Goal: Check status: Check status

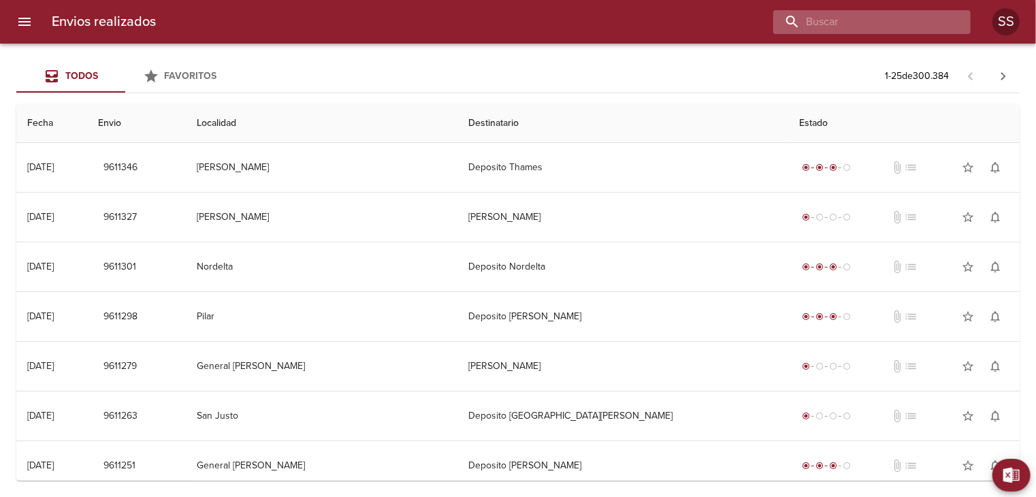
click at [876, 17] on input "buscar" at bounding box center [860, 22] width 174 height 24
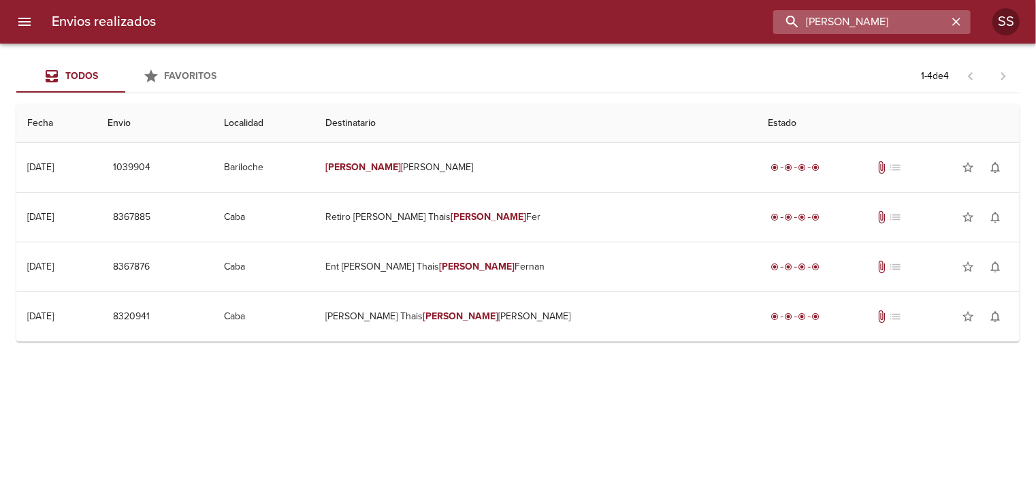
type input "[PERSON_NAME]"
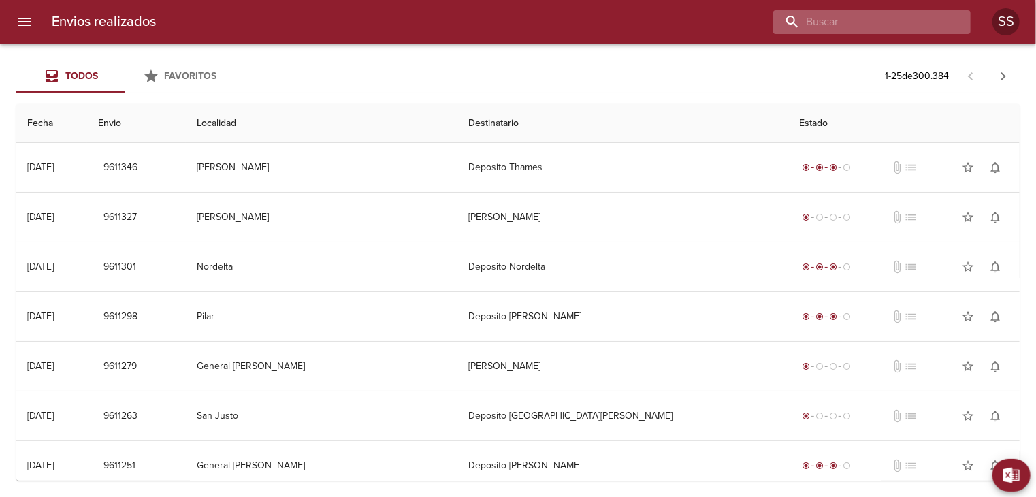
click at [914, 17] on input "buscar" at bounding box center [860, 22] width 174 height 24
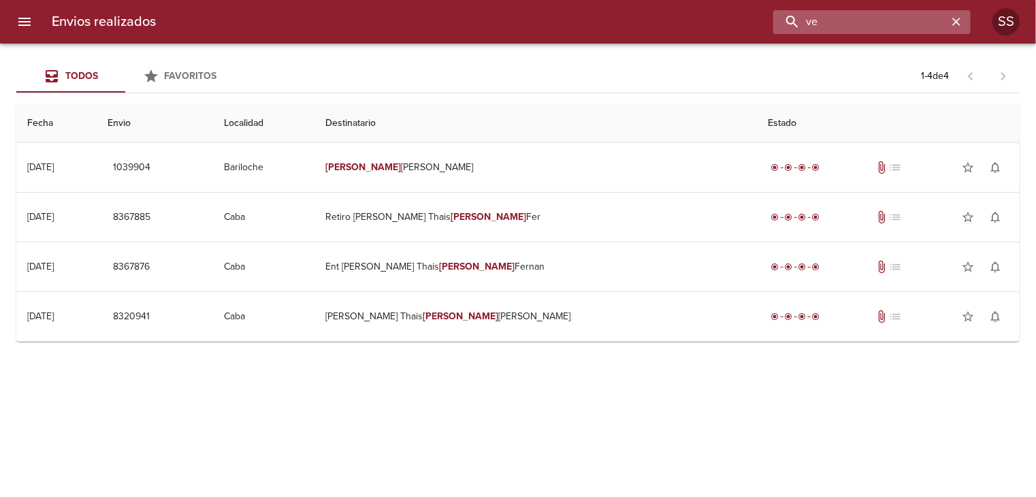
type input "v"
click at [856, 22] on input "[PERSON_NAME]" at bounding box center [860, 22] width 174 height 24
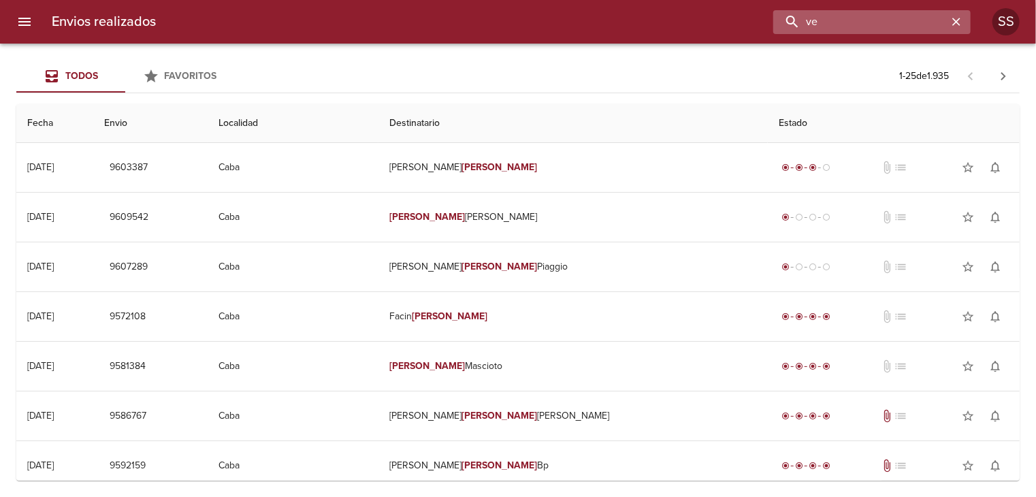
type input "v"
type input "[PERSON_NAME]"
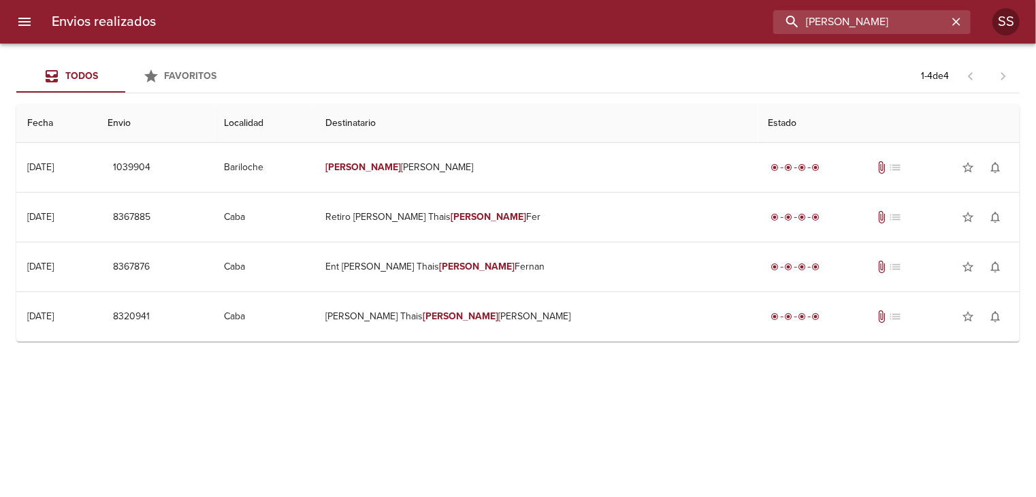
drag, startPoint x: 868, startPoint y: 16, endPoint x: 625, endPoint y: 18, distance: 243.6
click at [625, 18] on div "[PERSON_NAME]" at bounding box center [569, 22] width 804 height 24
click at [147, 80] on icon "Tabs Envios" at bounding box center [151, 76] width 16 height 16
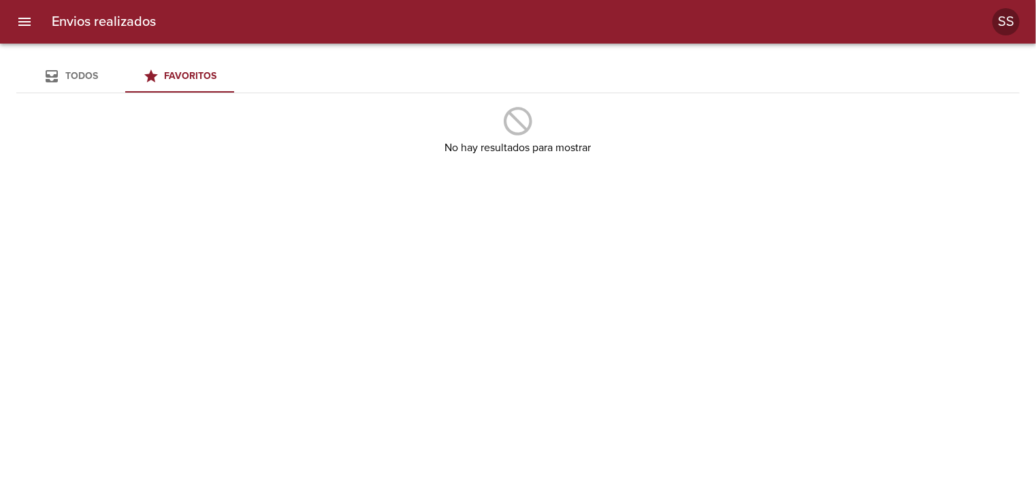
click at [63, 80] on div "Todos" at bounding box center [71, 76] width 54 height 17
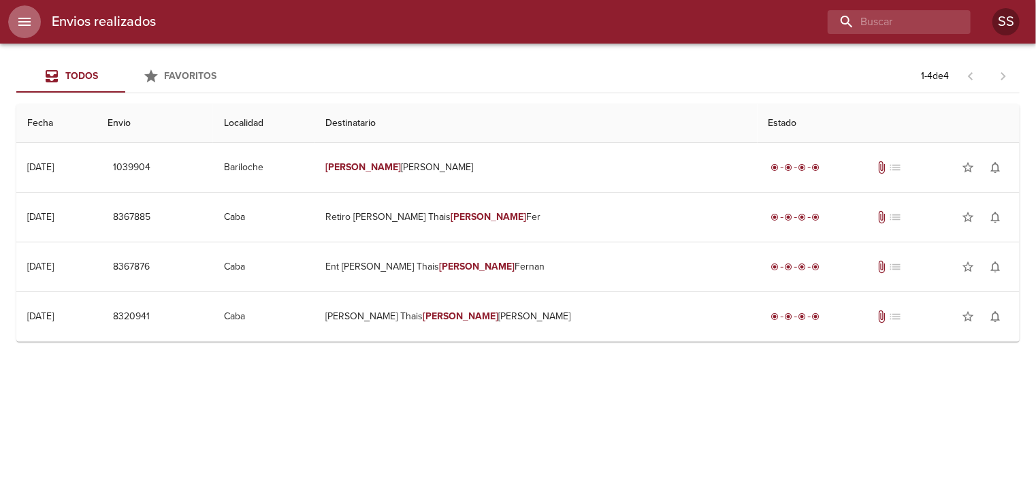
click at [19, 22] on icon "menu" at bounding box center [24, 22] width 16 height 16
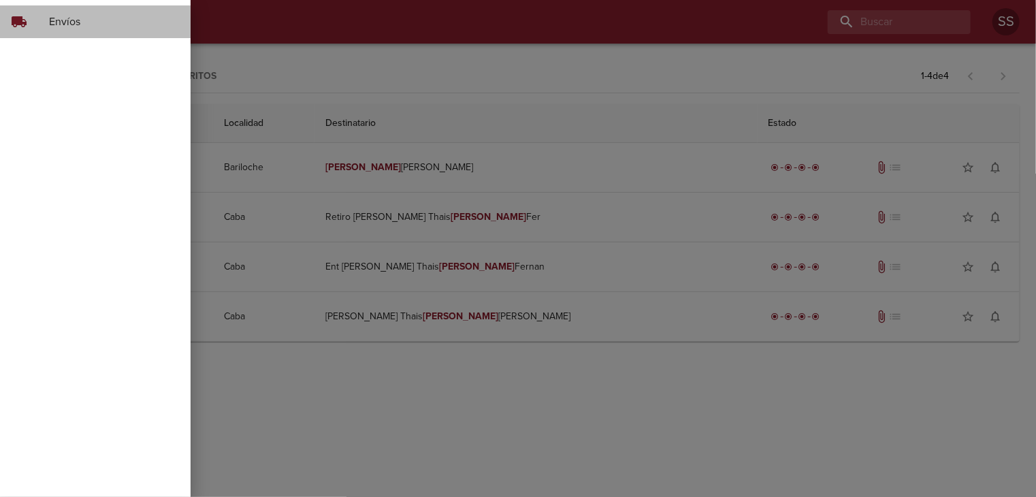
click at [90, 14] on span "Envíos" at bounding box center [114, 22] width 131 height 16
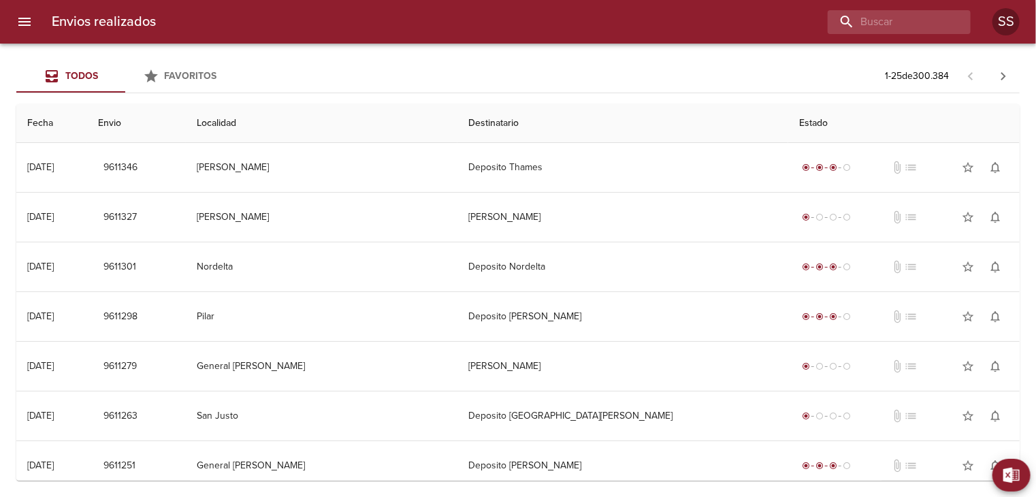
click at [61, 73] on div "Todos" at bounding box center [71, 76] width 54 height 17
click at [1002, 77] on icon "button" at bounding box center [1003, 76] width 16 height 16
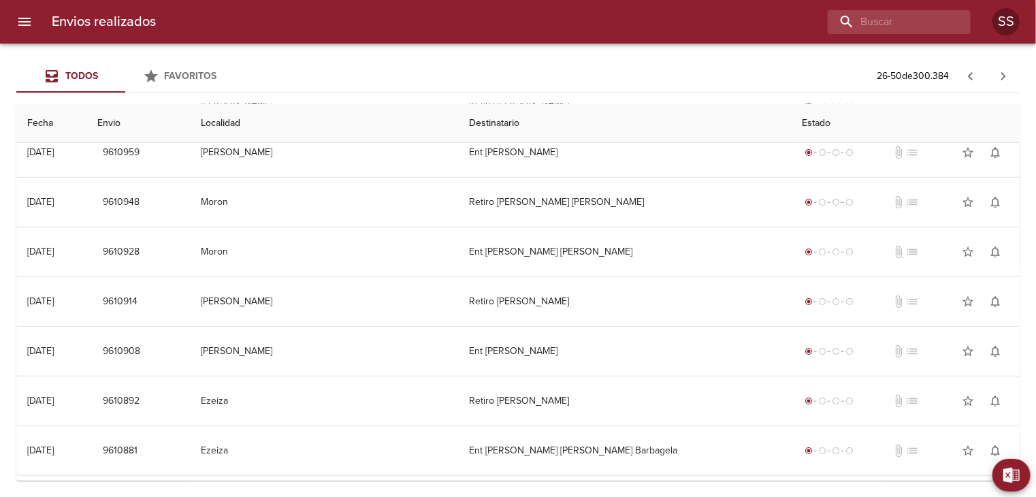
scroll to position [901, 0]
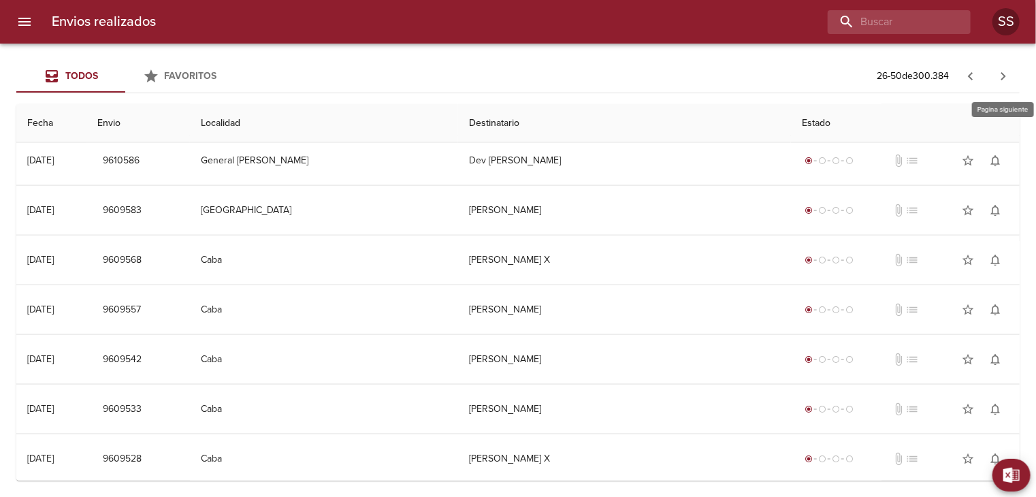
click at [999, 73] on icon "button" at bounding box center [1003, 76] width 16 height 16
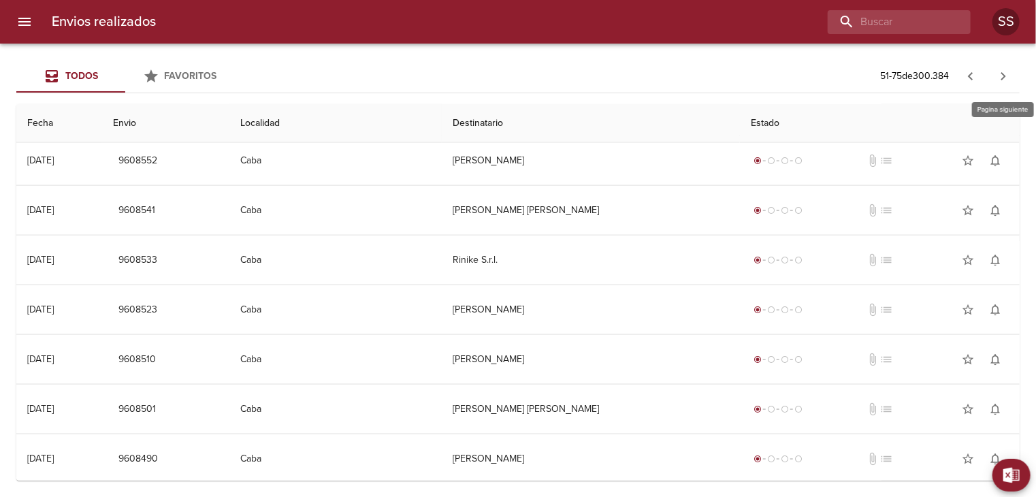
click at [1006, 72] on icon "button" at bounding box center [1003, 76] width 16 height 16
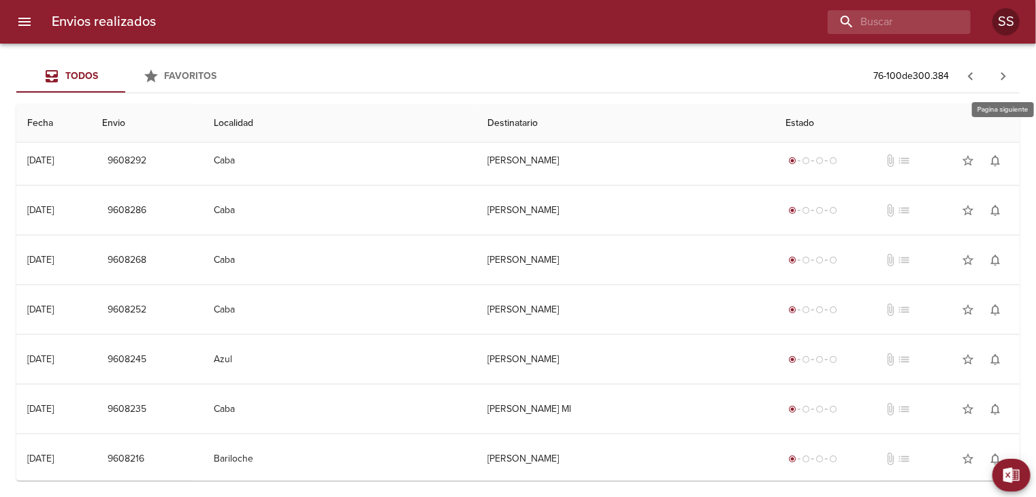
click at [1002, 74] on icon "button" at bounding box center [1003, 76] width 5 height 8
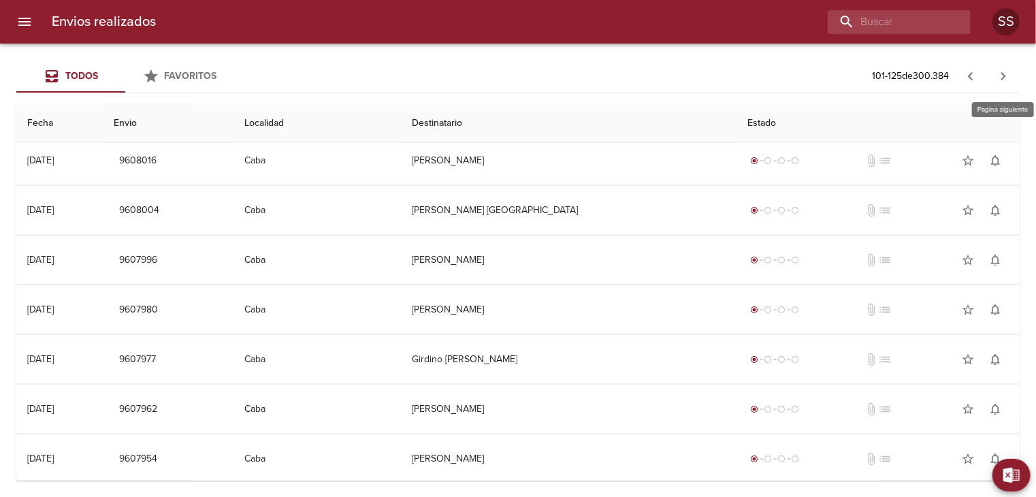
click at [1000, 68] on icon "button" at bounding box center [1003, 76] width 16 height 16
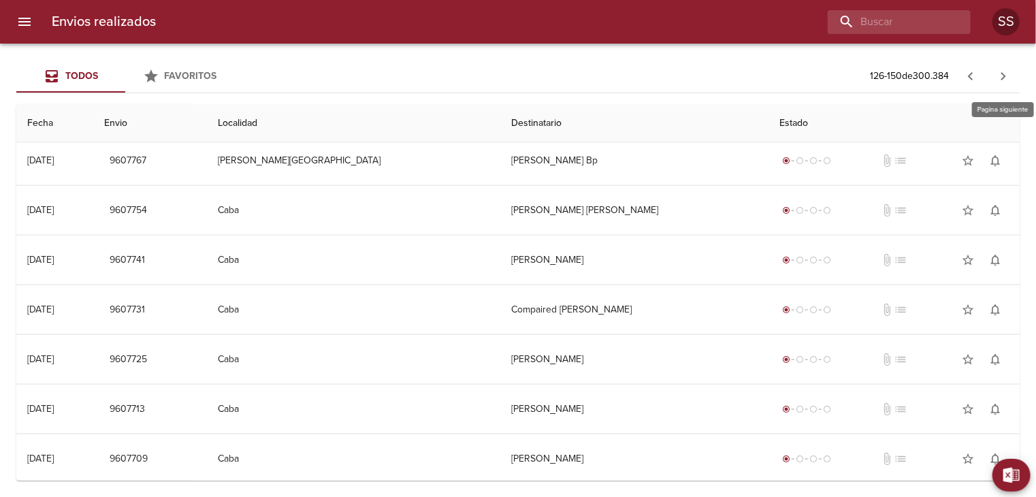
click at [1004, 72] on icon "button" at bounding box center [1003, 76] width 16 height 16
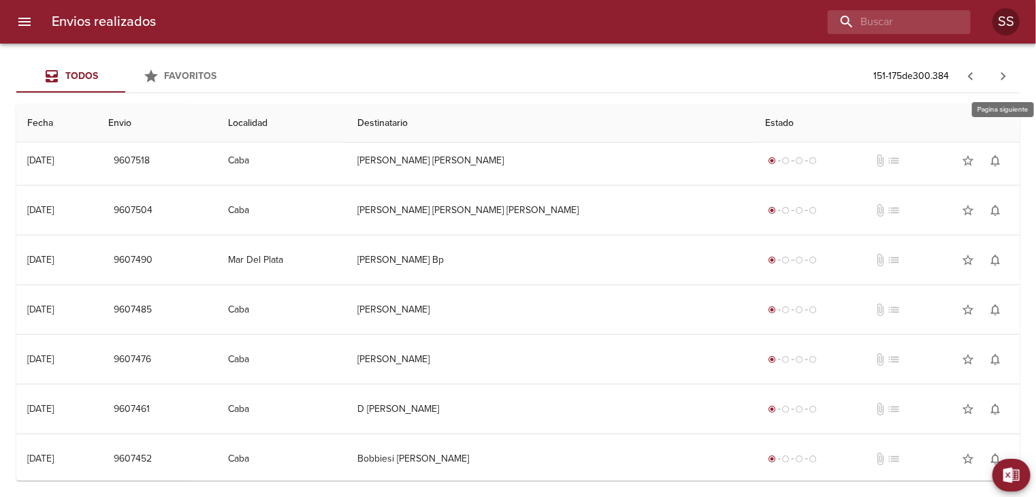
click at [1002, 76] on icon "button" at bounding box center [1003, 76] width 16 height 16
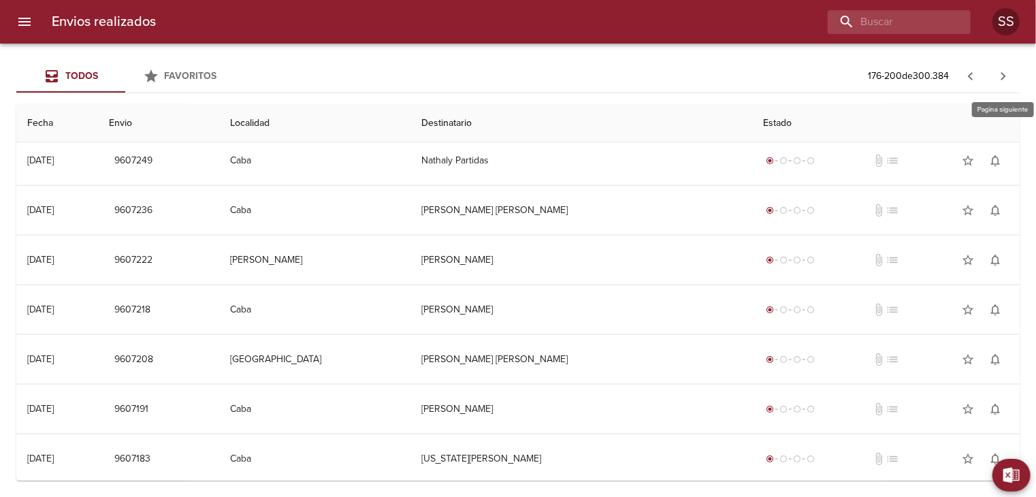
click at [1001, 74] on icon "button" at bounding box center [1003, 76] width 16 height 16
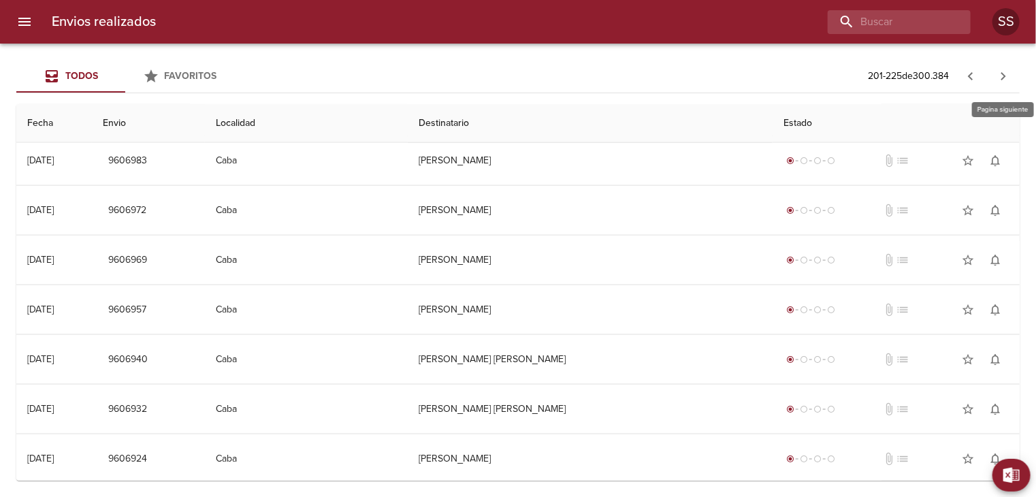
click at [999, 76] on icon "button" at bounding box center [1003, 76] width 16 height 16
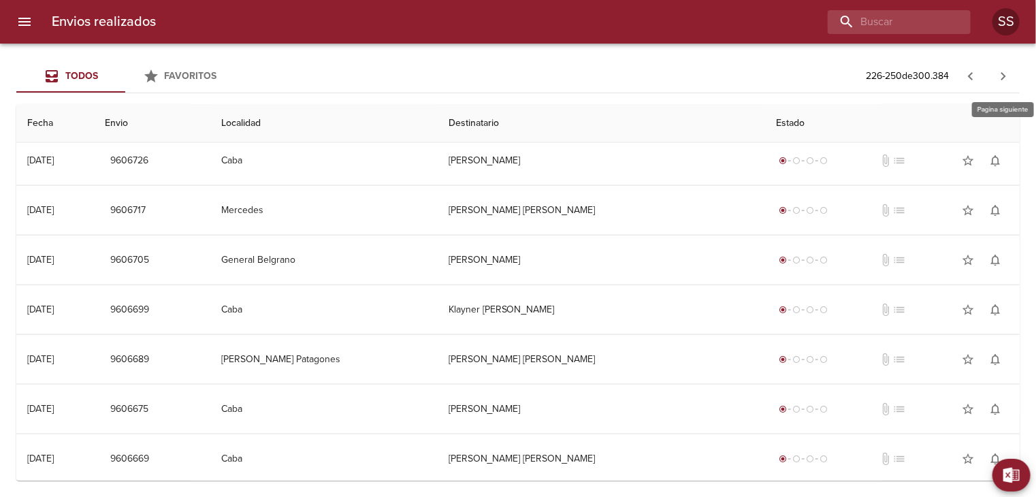
click at [1008, 76] on icon "button" at bounding box center [1003, 76] width 16 height 16
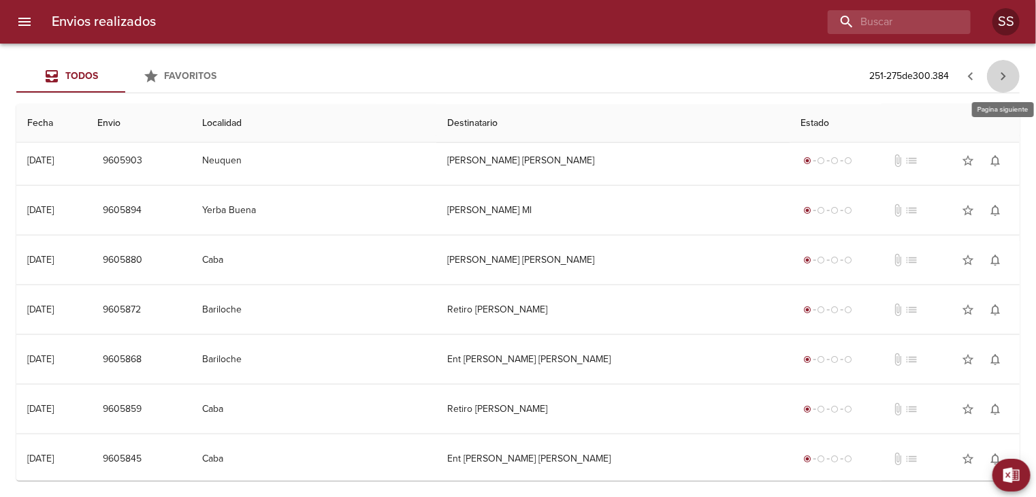
click at [1002, 72] on icon "button" at bounding box center [1003, 76] width 16 height 16
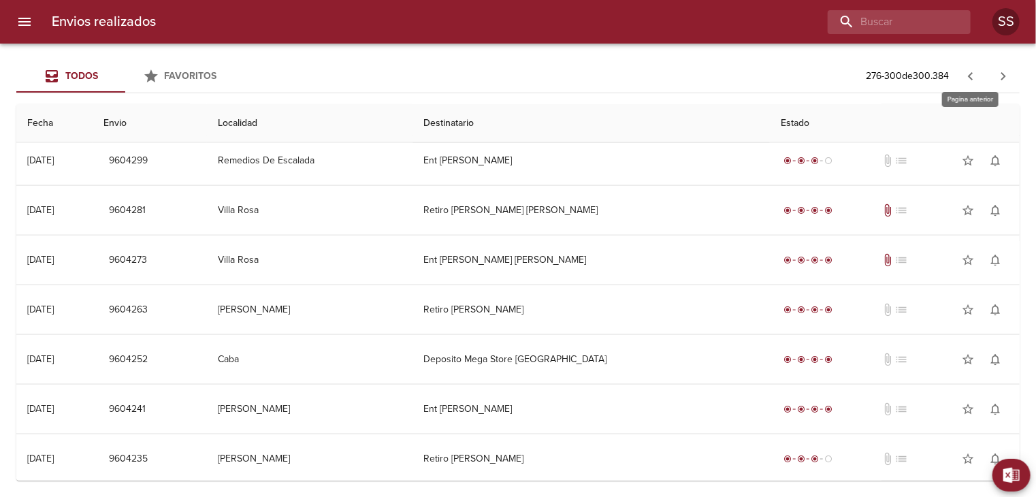
click at [974, 74] on icon "button" at bounding box center [970, 76] width 16 height 16
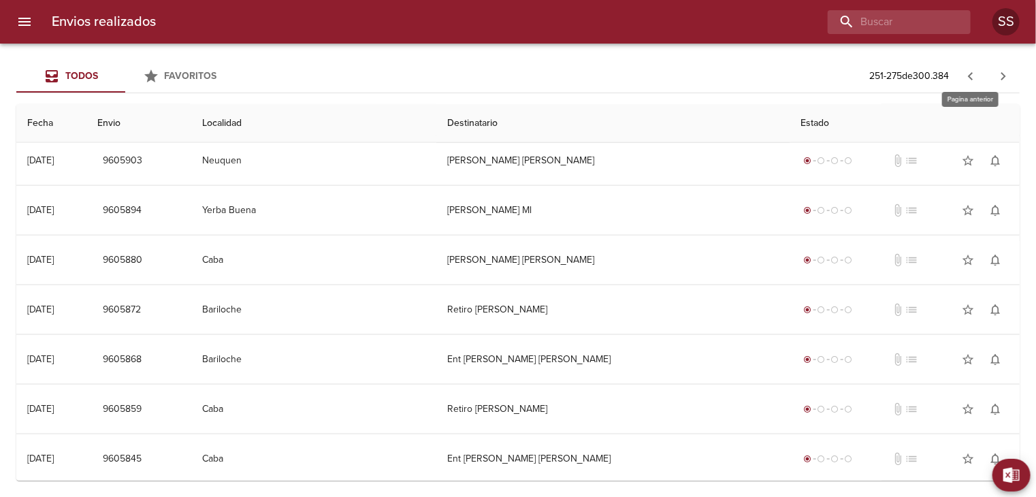
click at [968, 71] on icon "button" at bounding box center [970, 76] width 16 height 16
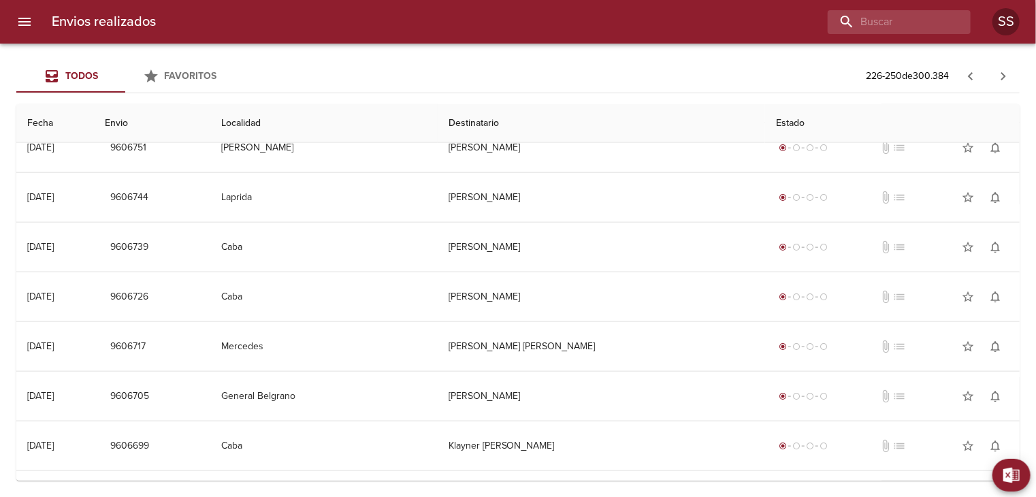
scroll to position [738, 0]
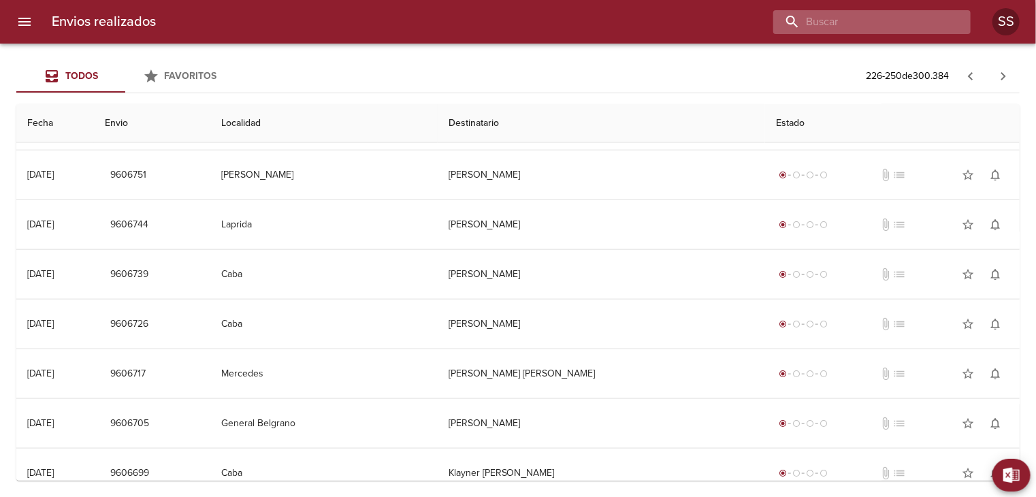
click at [904, 22] on input "buscar" at bounding box center [860, 22] width 174 height 24
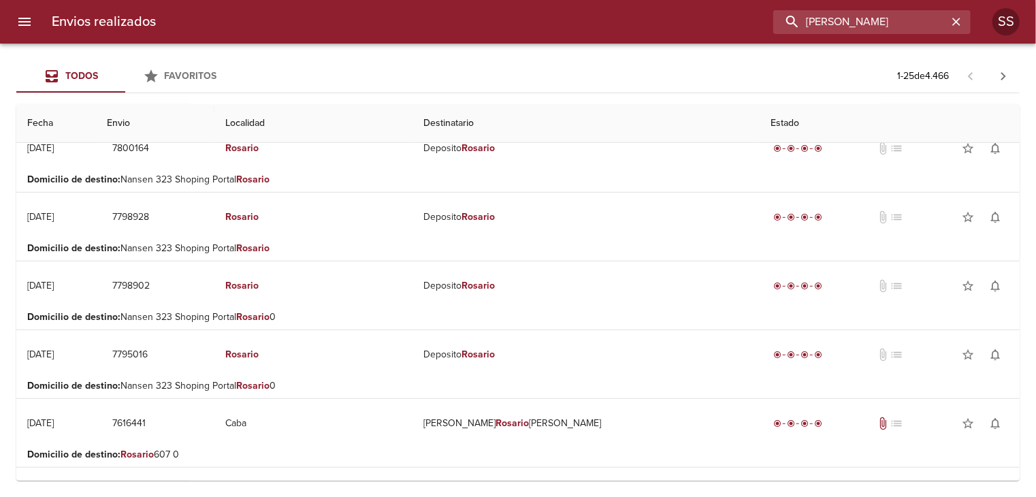
scroll to position [0, 0]
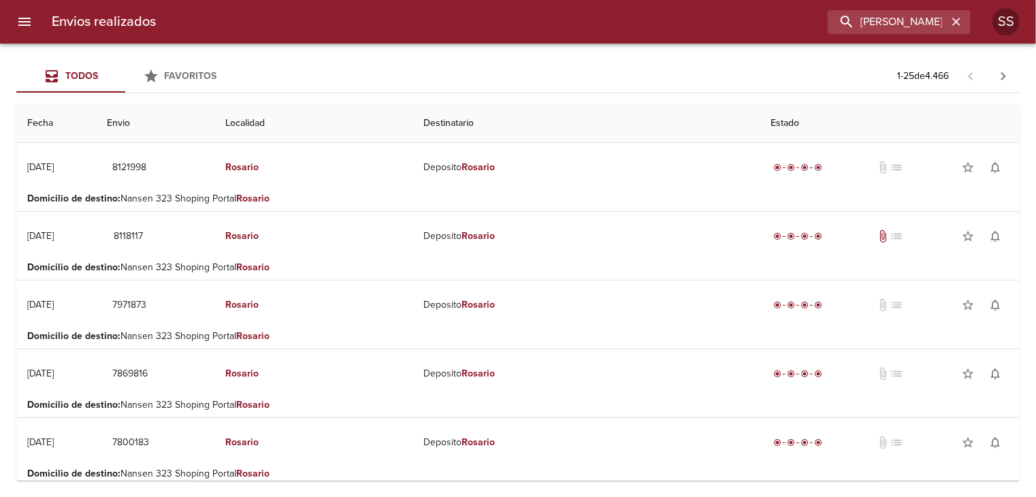
click at [189, 124] on th "Envio" at bounding box center [155, 123] width 119 height 39
click at [332, 122] on th "Localidad" at bounding box center [313, 123] width 198 height 39
click at [95, 85] on button "Todos" at bounding box center [70, 76] width 109 height 33
click at [970, 71] on span at bounding box center [970, 76] width 33 height 14
click at [906, 20] on input "rosario" at bounding box center [860, 22] width 174 height 24
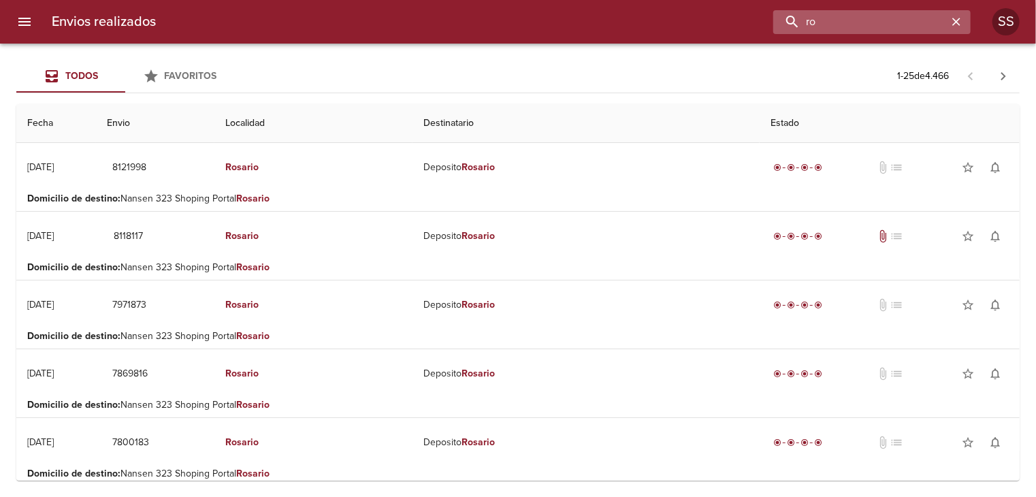
type input "r"
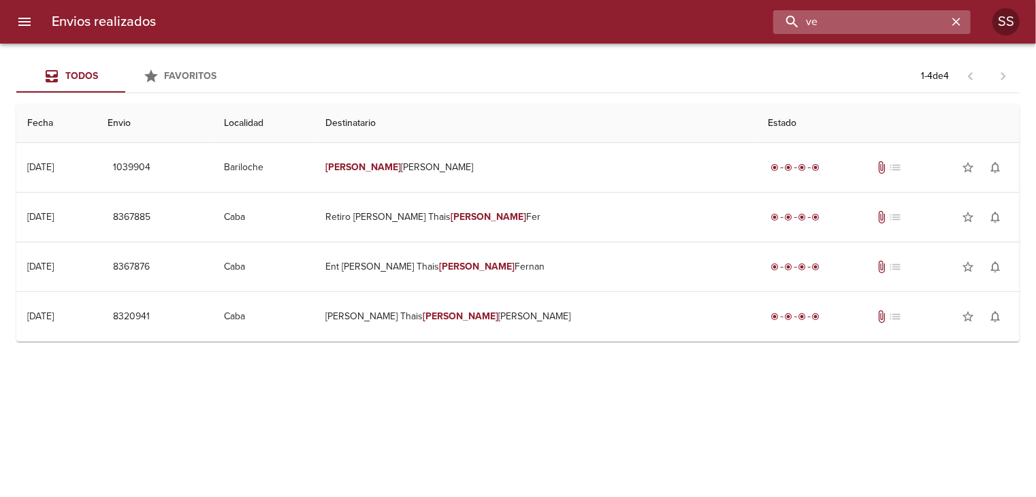
type input "v"
click at [18, 27] on icon "menu" at bounding box center [24, 22] width 16 height 16
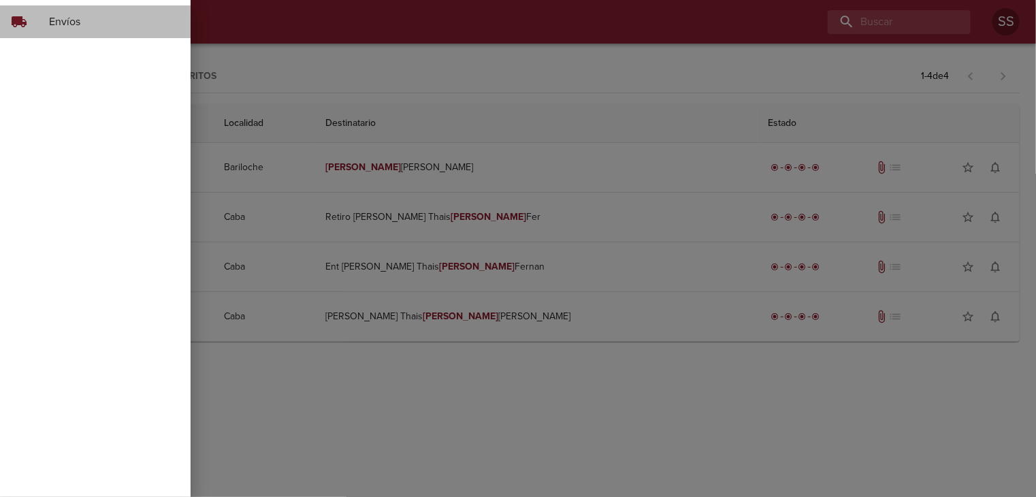
click at [76, 25] on span "Envíos" at bounding box center [114, 22] width 131 height 16
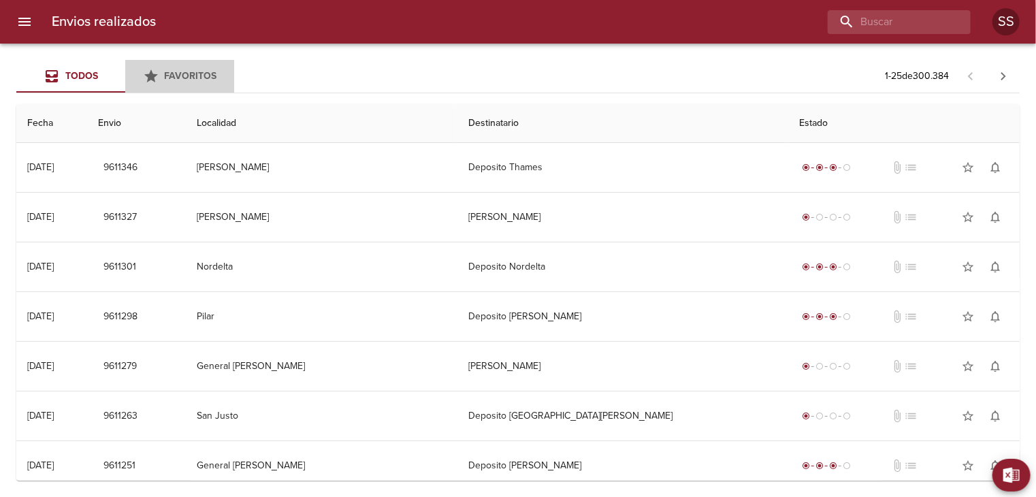
click at [185, 72] on span "Favoritos" at bounding box center [191, 76] width 52 height 12
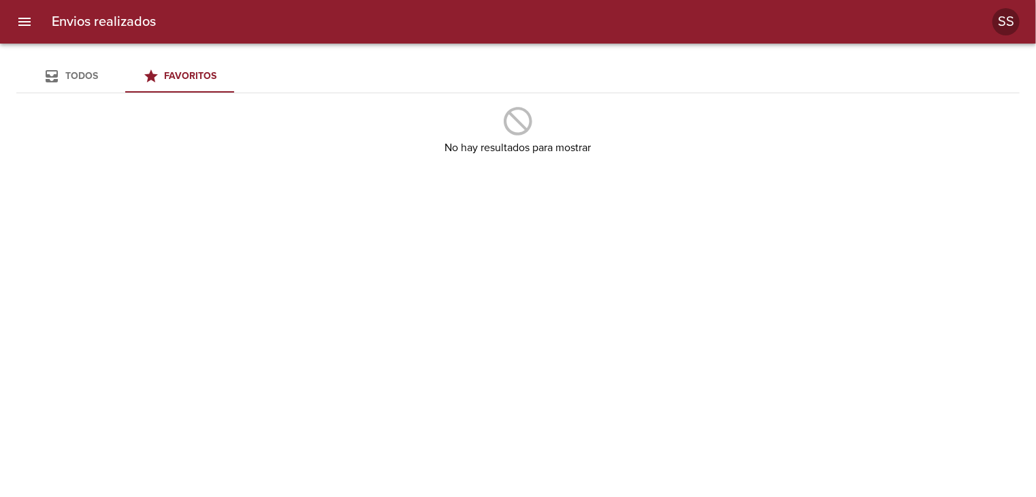
click at [80, 78] on span "Todos" at bounding box center [81, 76] width 33 height 12
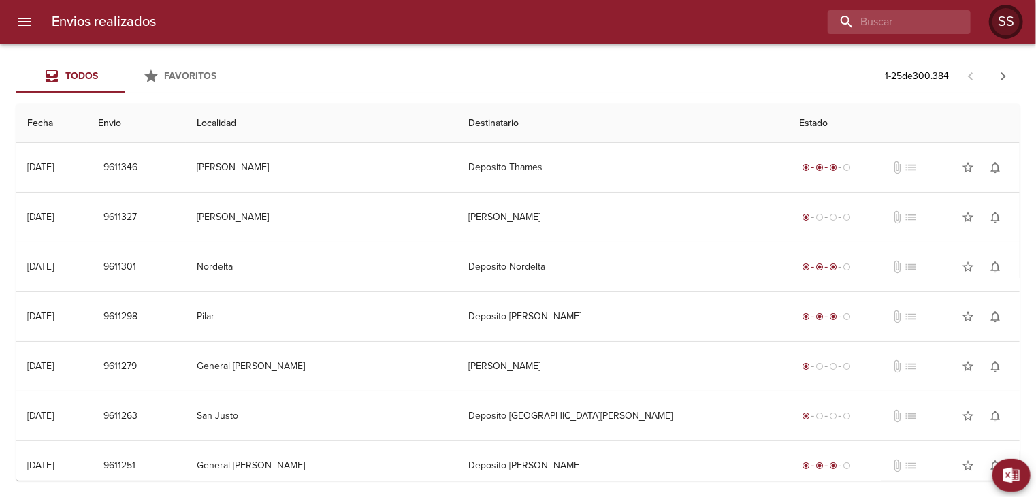
click at [1008, 25] on div "SS" at bounding box center [1005, 21] width 27 height 27
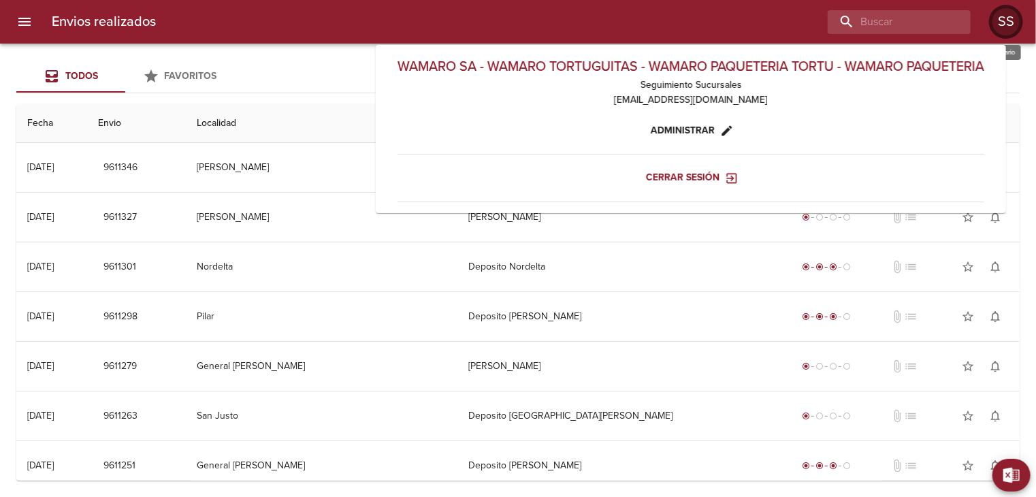
click at [1010, 28] on div "SS" at bounding box center [1005, 21] width 27 height 27
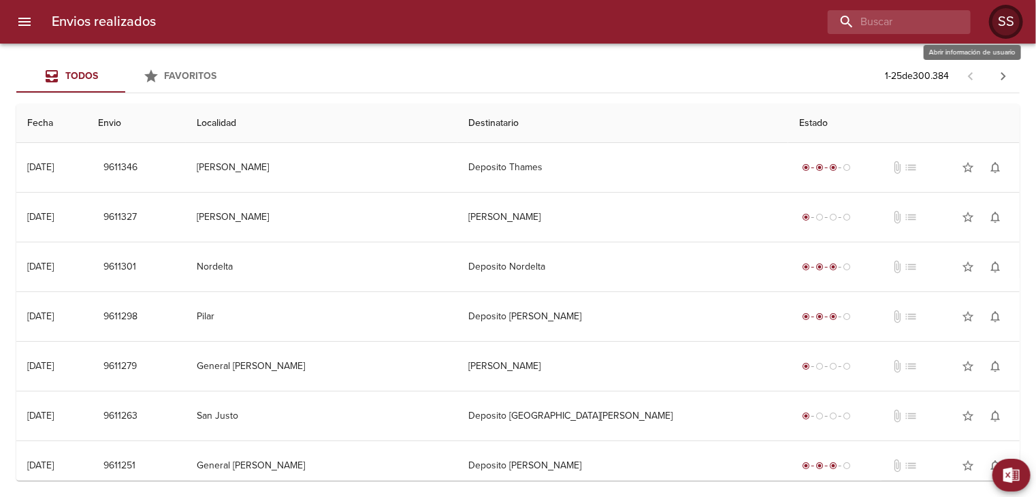
click at [1010, 28] on div "SS" at bounding box center [1005, 21] width 27 height 27
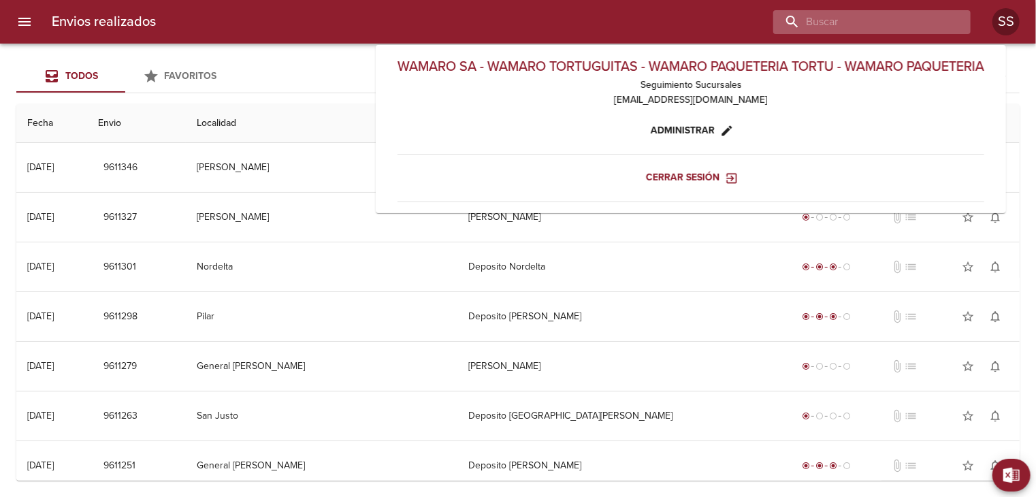
click at [936, 22] on input "buscar" at bounding box center [860, 22] width 174 height 24
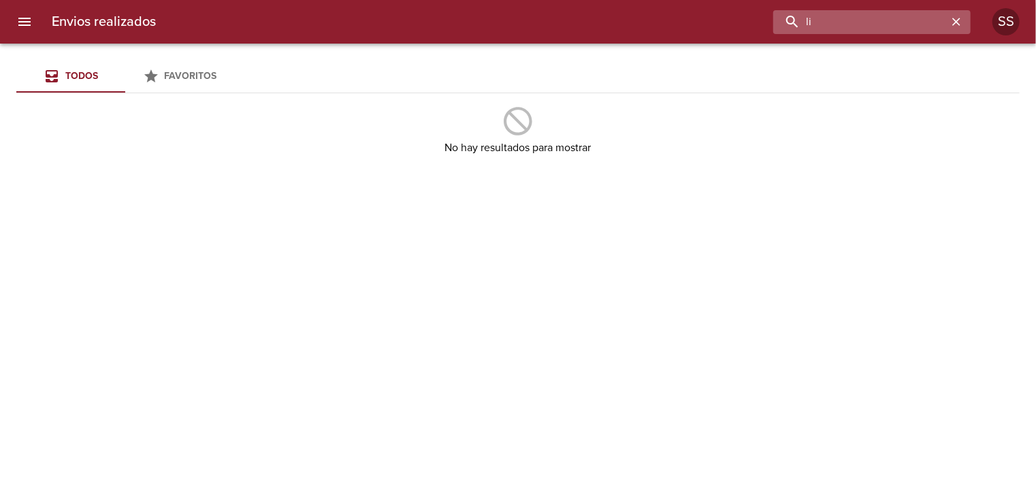
type input "l"
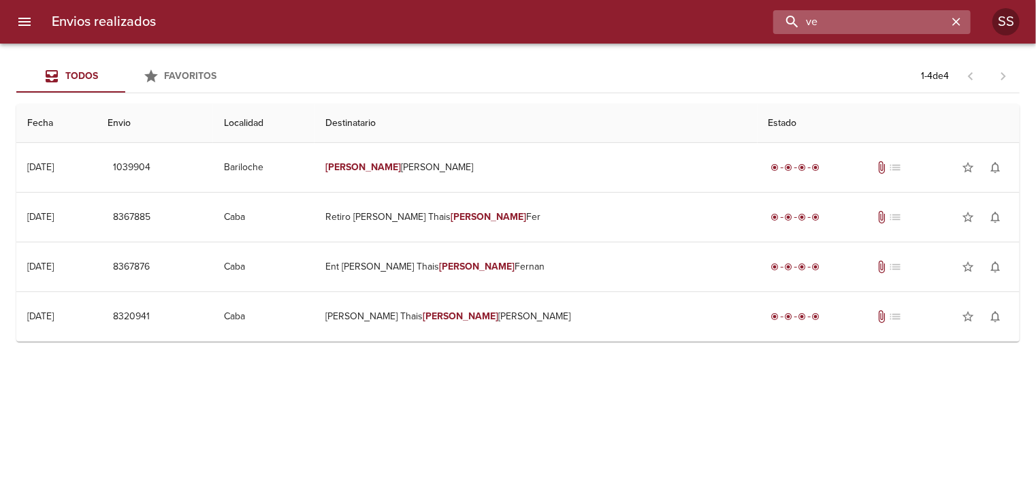
type input "v"
